Goal: Information Seeking & Learning: Understand process/instructions

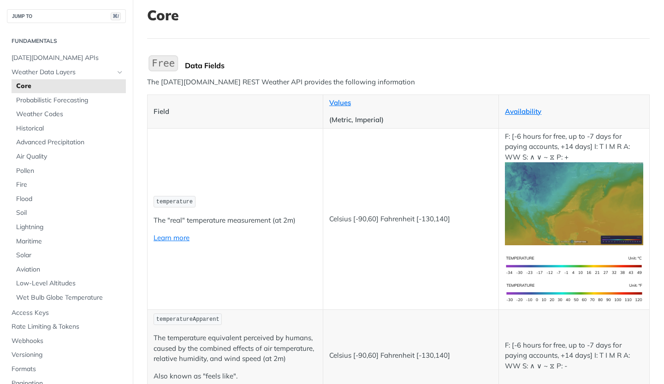
scroll to position [59, 0]
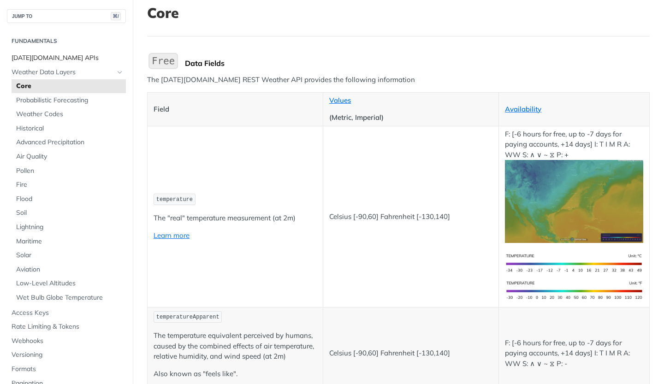
click at [45, 60] on span "[DATE][DOMAIN_NAME] APIs" at bounding box center [68, 57] width 112 height 9
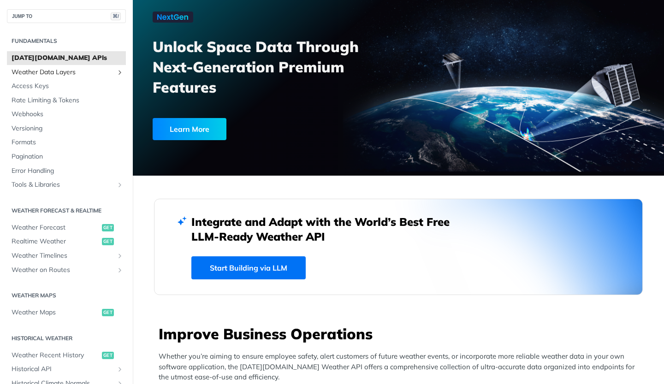
click at [36, 71] on span "Weather Data Layers" at bounding box center [63, 72] width 102 height 9
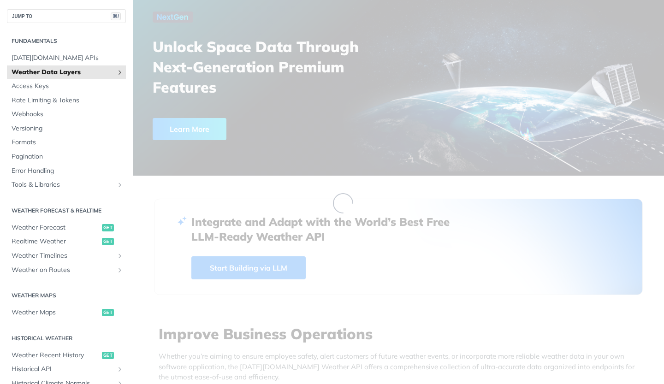
click at [117, 70] on icon "Show subpages for Weather Data Layers" at bounding box center [119, 72] width 7 height 7
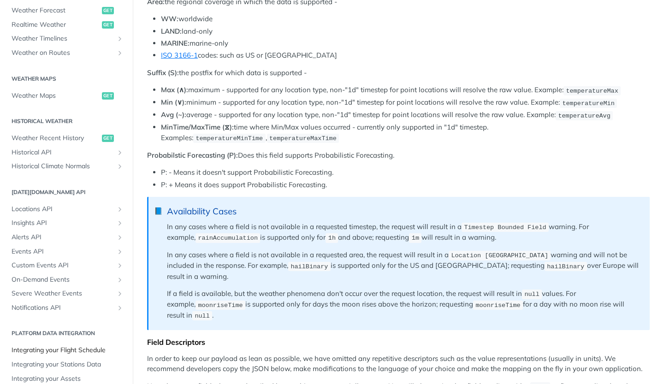
scroll to position [442, 0]
click at [37, 304] on span "Notifications API" at bounding box center [63, 308] width 102 height 9
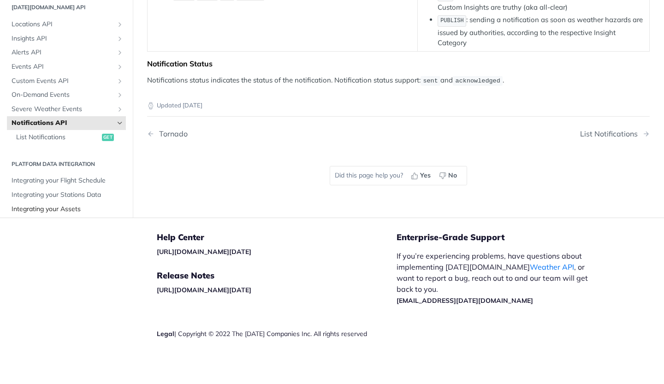
scroll to position [216, 0]
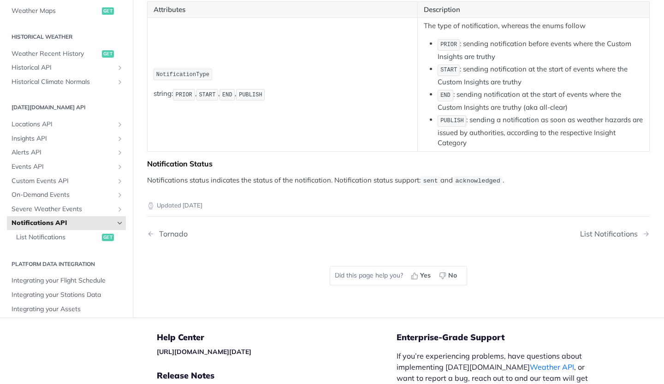
click at [117, 219] on icon "Hide subpages for Notifications API" at bounding box center [119, 222] width 7 height 7
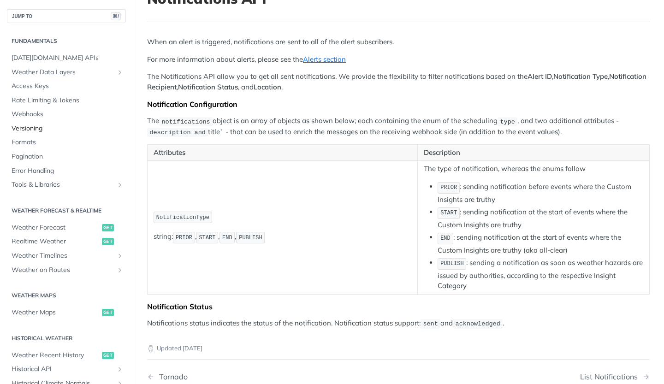
scroll to position [72, 0]
click at [74, 71] on span "Weather Data Layers" at bounding box center [63, 72] width 102 height 9
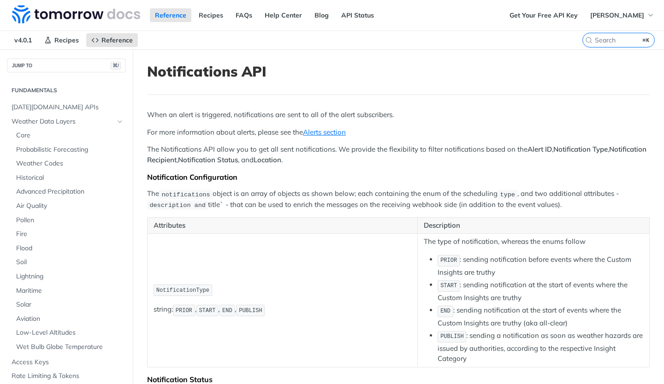
scroll to position [235, 0]
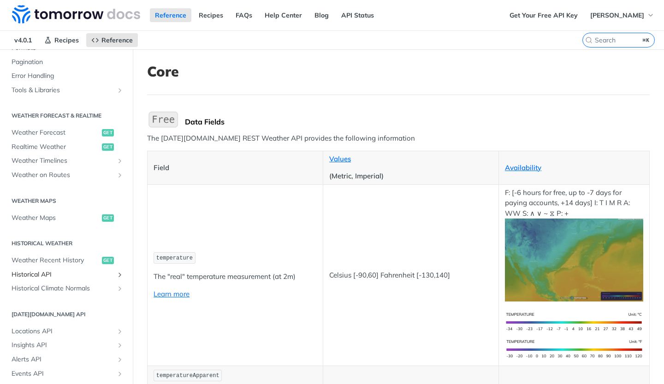
scroll to position [375, 0]
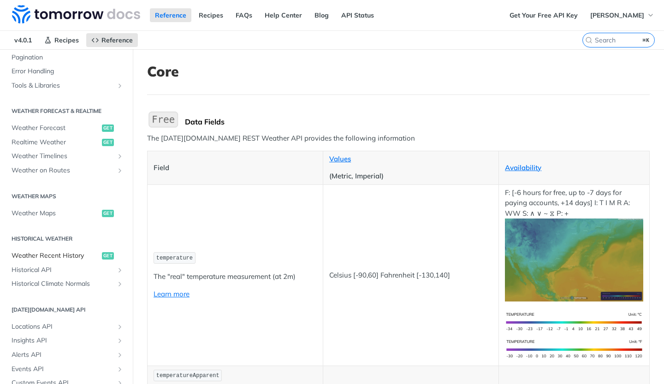
click at [64, 251] on span "Weather Recent History" at bounding box center [56, 255] width 88 height 9
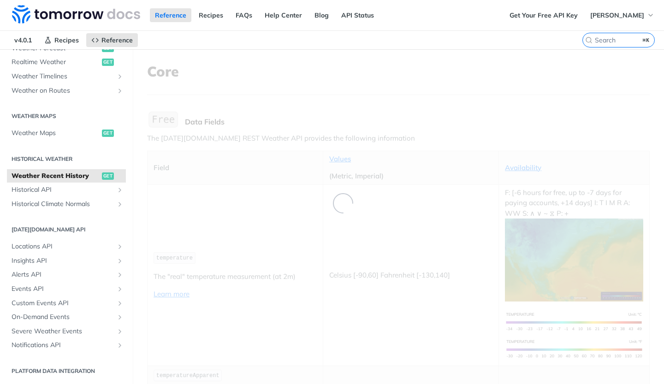
scroll to position [220, 0]
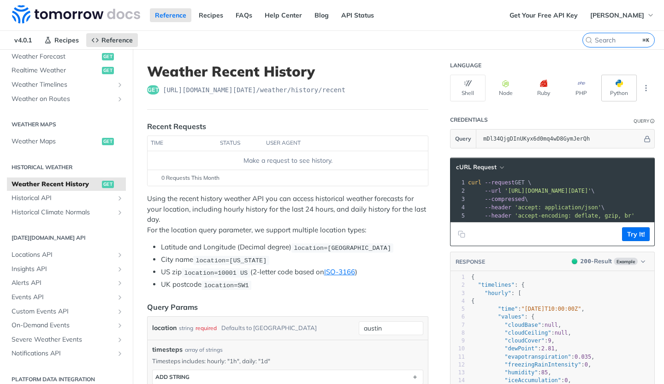
click at [623, 92] on button "Python" at bounding box center [618, 88] width 35 height 27
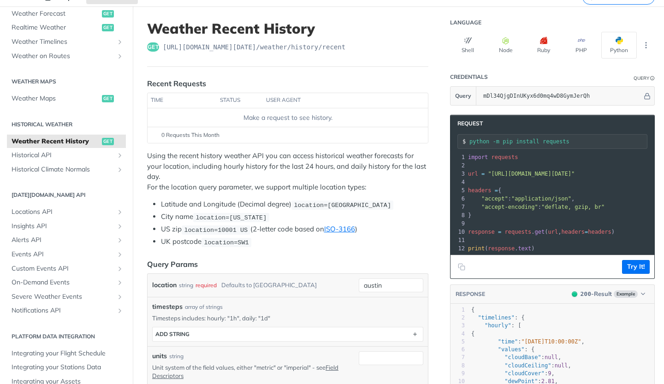
scroll to position [0, 0]
drag, startPoint x: 470, startPoint y: 141, endPoint x: 539, endPoint y: 247, distance: 126.4
click at [539, 247] on div "Request python -m pip install requests xxxxxxxxxx 12 1 import requests 2 ​ 3 ur…" at bounding box center [552, 197] width 205 height 164
click at [539, 247] on pre "print ( response . text )" at bounding box center [660, 248] width 389 height 8
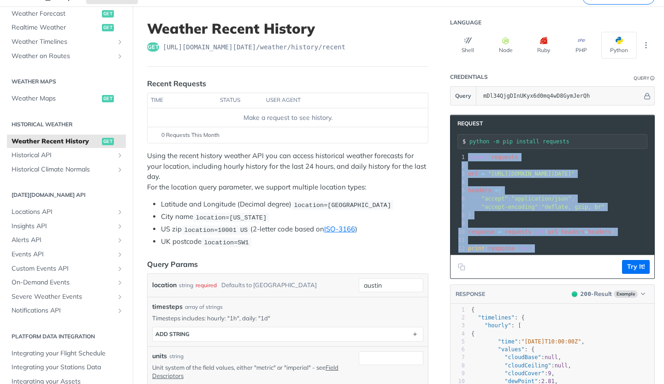
drag, startPoint x: 468, startPoint y: 157, endPoint x: 548, endPoint y: 254, distance: 126.3
click at [548, 254] on pre "xxxxxxxxxx 12 1 import requests 2 ​ 3 url = "https://api.tomorrow.io/v4/weather…" at bounding box center [552, 203] width 204 height 104
copy div "import requests 2 ​ 3 url = "https://api.tomorrow.io/v4/weather/history/recent?…"
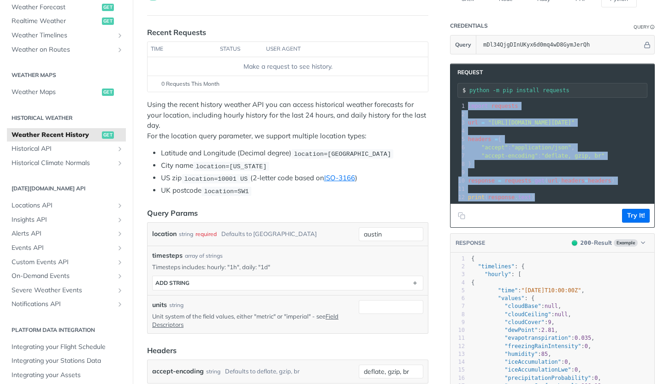
scroll to position [97, 0]
